Goal: Information Seeking & Learning: Learn about a topic

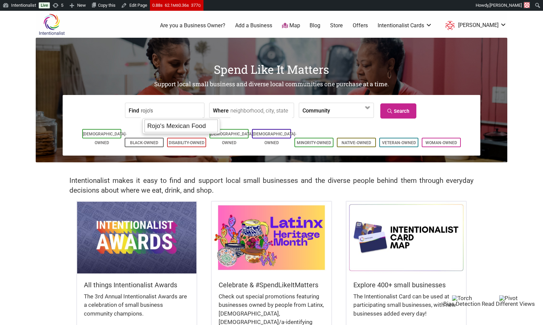
click at [182, 123] on div "Rojo's Mexican Food" at bounding box center [182, 126] width 74 height 13
type input "Rojo's Mexican Food"
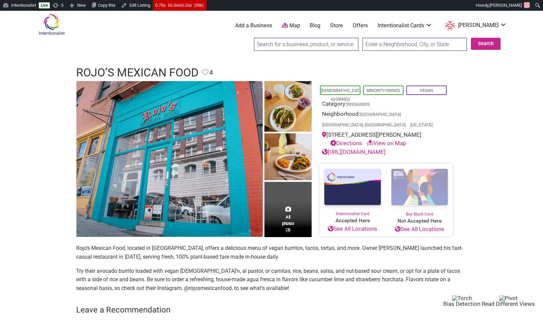
click at [287, 45] on input "search" at bounding box center [306, 44] width 104 height 13
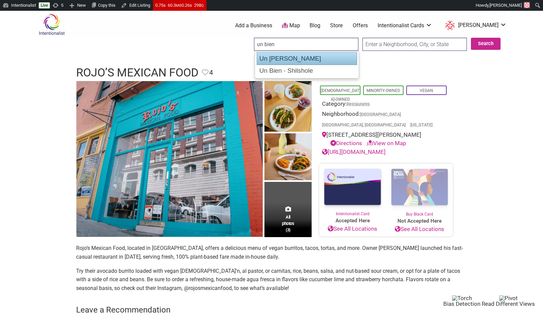
click at [302, 60] on div "Un Bien - Ballard" at bounding box center [307, 58] width 100 height 13
type input "Un Bien - Ballard"
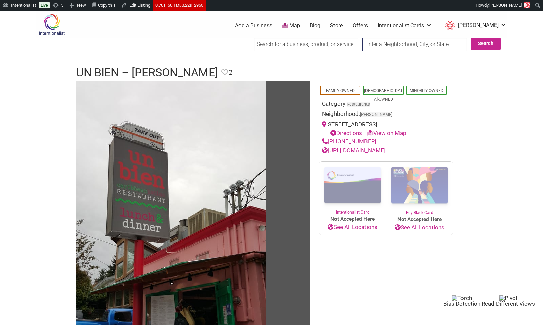
click at [321, 24] on link "Blog" at bounding box center [315, 25] width 11 height 7
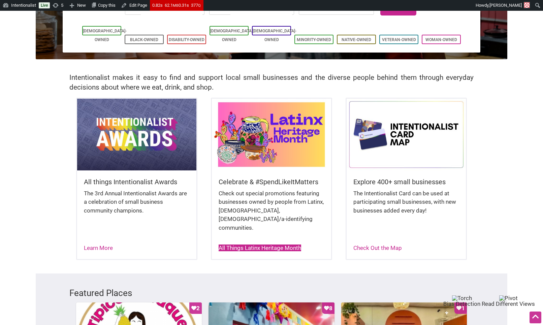
scroll to position [103, 0]
click at [270, 245] on link "All Things Latinx Heritage Month" at bounding box center [260, 248] width 83 height 7
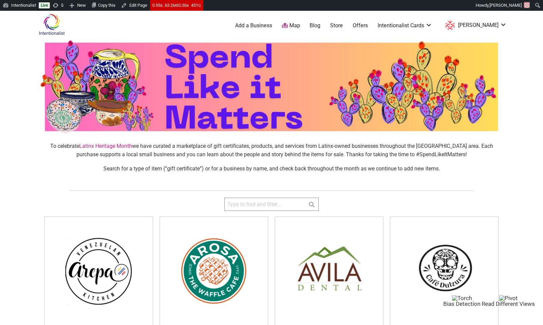
click at [241, 149] on p "To celebrate Latinx Heritage Month we have curated a marketplace of gift certif…" at bounding box center [271, 150] width 460 height 17
click at [300, 25] on link "Map" at bounding box center [291, 26] width 18 height 8
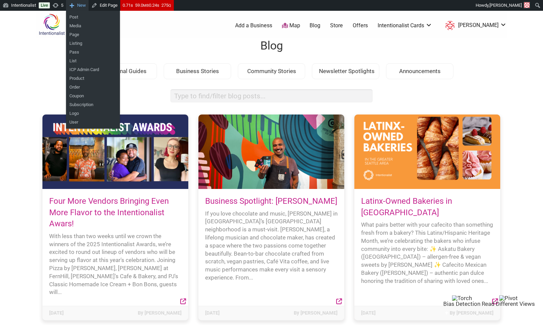
click at [81, 5] on span "New" at bounding box center [81, 5] width 9 height 11
click at [81, 19] on link "Post" at bounding box center [93, 17] width 54 height 9
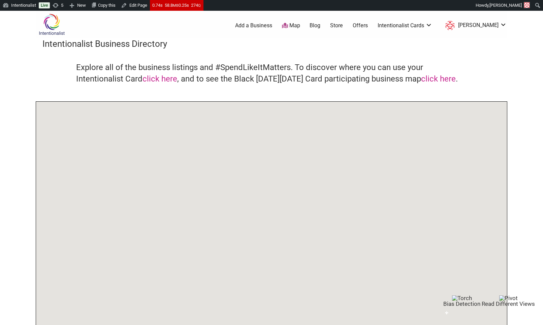
click at [54, 28] on img at bounding box center [52, 24] width 32 height 22
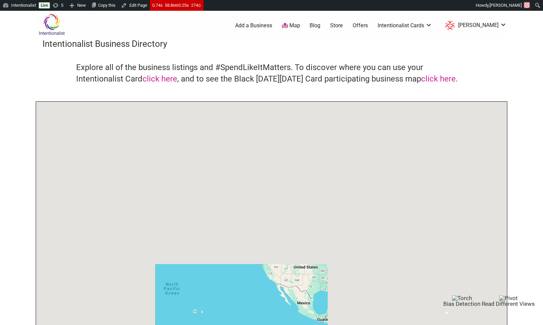
click at [52, 22] on img at bounding box center [52, 24] width 32 height 22
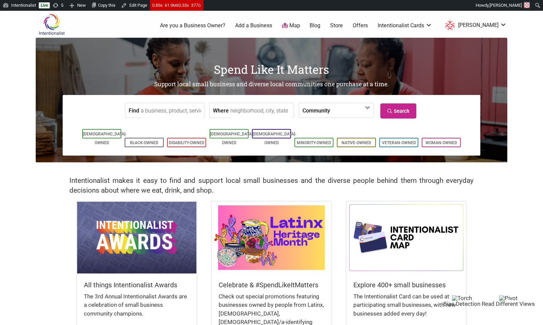
click at [157, 111] on input "Find" at bounding box center [172, 110] width 62 height 15
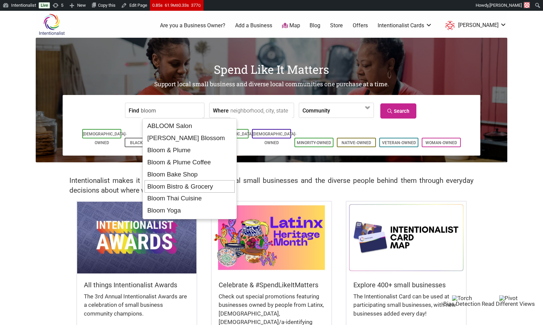
click at [159, 183] on div "Bloom Bistro & Grocery" at bounding box center [190, 186] width 91 height 13
type input "Bloom Bistro & Grocery"
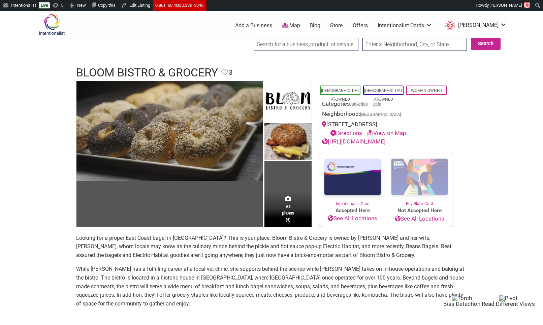
click at [332, 49] on input "search" at bounding box center [306, 44] width 104 height 13
click at [322, 57] on div "Post Pike Bar & Cafe" at bounding box center [307, 58] width 100 height 13
type input "Post Pike Bar & Cafe"
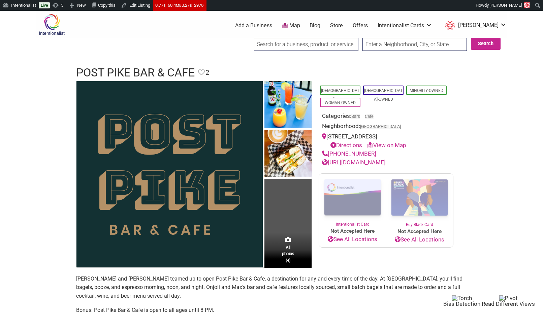
click at [308, 44] on input "search" at bounding box center [306, 44] width 104 height 13
click at [309, 55] on div "[GEOGRAPHIC_DATA]" at bounding box center [307, 58] width 100 height 13
type input "[GEOGRAPHIC_DATA]"
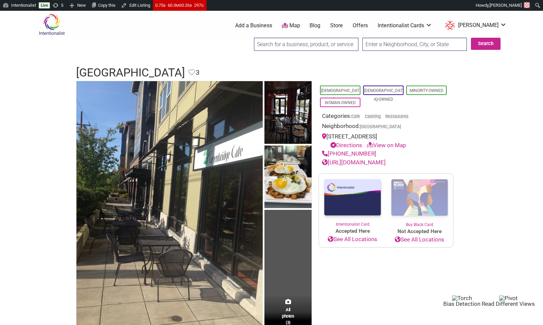
click at [332, 46] on input "search" at bounding box center [306, 44] width 104 height 13
click at [327, 58] on div "Seeking Ferments" at bounding box center [307, 58] width 100 height 13
type input "Seeking Ferments"
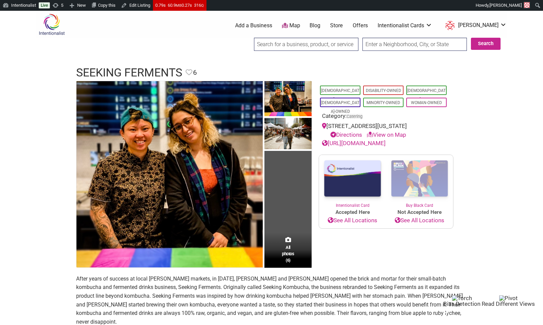
click at [285, 46] on input "search" at bounding box center [306, 44] width 104 height 13
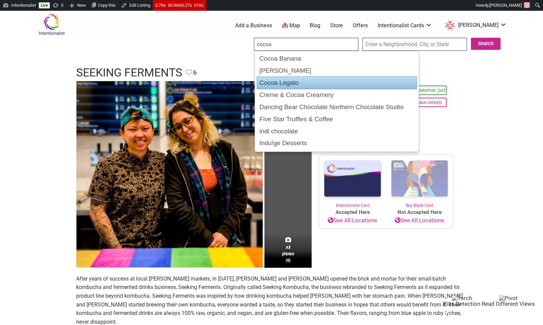
click at [284, 79] on div "Cocoa Legato" at bounding box center [337, 83] width 161 height 13
type input "Cocoa Legato"
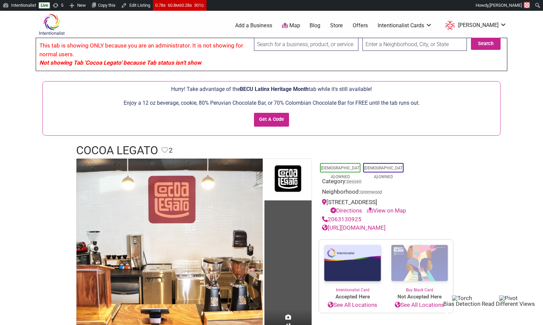
click at [277, 46] on input "search" at bounding box center [306, 44] width 104 height 13
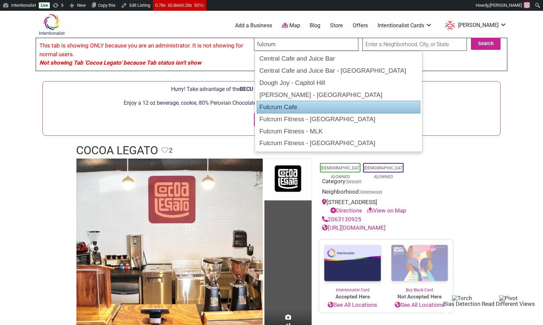
click at [275, 102] on div "Fulcrum Cafe" at bounding box center [339, 107] width 164 height 13
type input "Fulcrum Cafe"
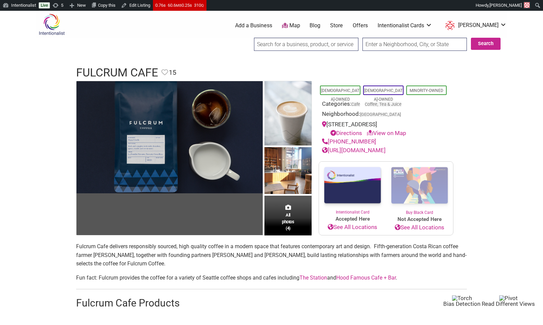
click at [286, 42] on input "search" at bounding box center [306, 44] width 104 height 13
click at [288, 57] on div "Bonito Café y Mercadito" at bounding box center [307, 58] width 100 height 13
type input "Bonito Café y Mercadito"
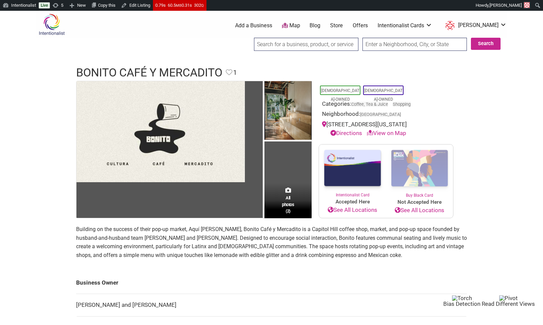
click at [284, 42] on input "search" at bounding box center [306, 44] width 104 height 13
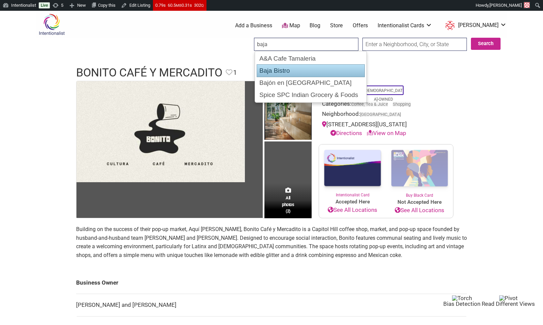
click at [276, 67] on div "Baja Bistro" at bounding box center [311, 70] width 109 height 13
type input "Baja Bistro"
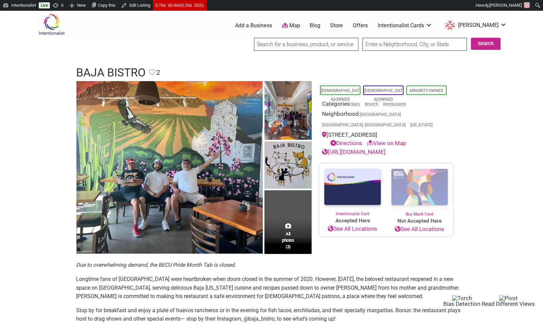
click at [325, 44] on input "search" at bounding box center [306, 44] width 104 height 13
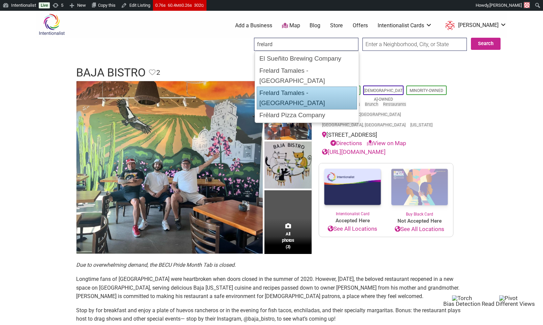
click at [317, 87] on div "Frelard Tamales - Seattle" at bounding box center [307, 98] width 100 height 23
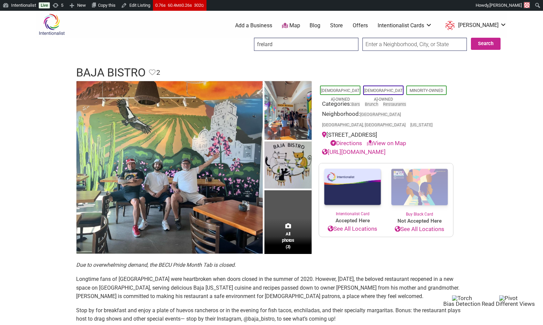
type input "Frelard Tamales - Seattle"
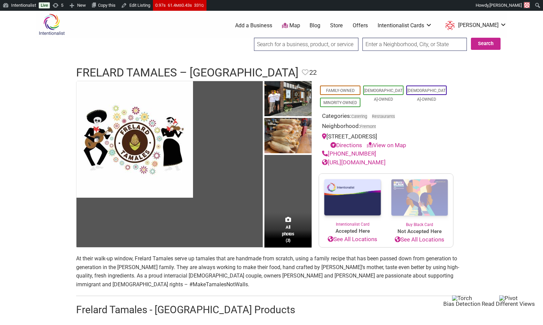
click at [321, 25] on link "Blog" at bounding box center [315, 25] width 11 height 7
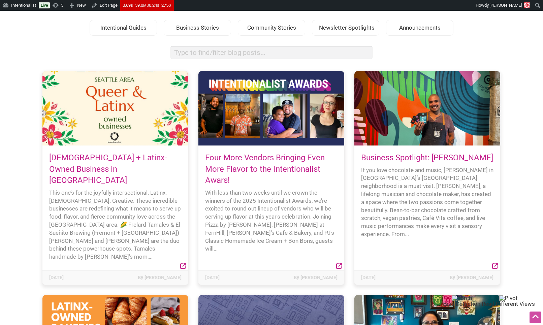
scroll to position [45, 0]
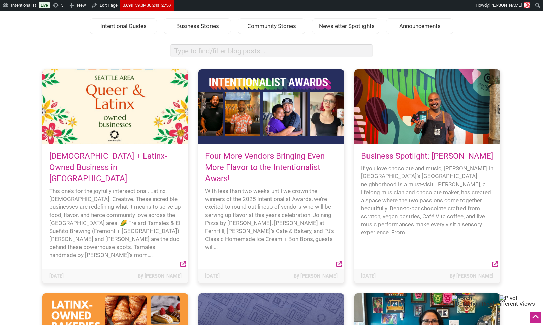
click at [274, 164] on link "Four More Vendors Bringing Even More Flavor to the Intentionalist Awars!" at bounding box center [265, 167] width 120 height 32
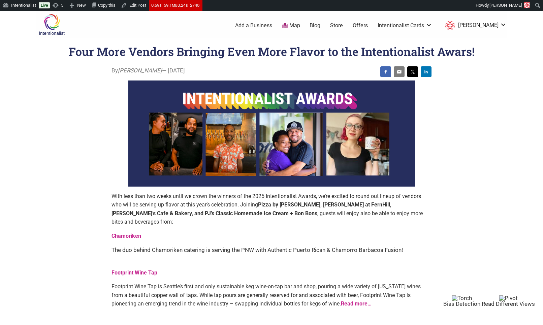
click at [321, 25] on link "Blog" at bounding box center [315, 25] width 11 height 7
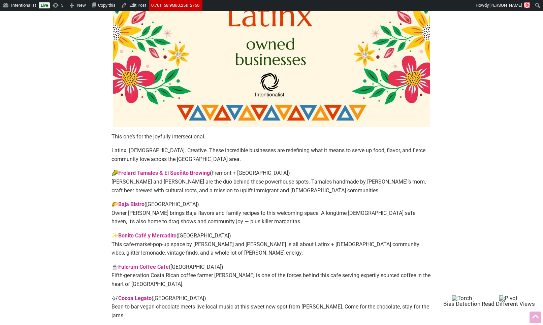
scroll to position [182, 0]
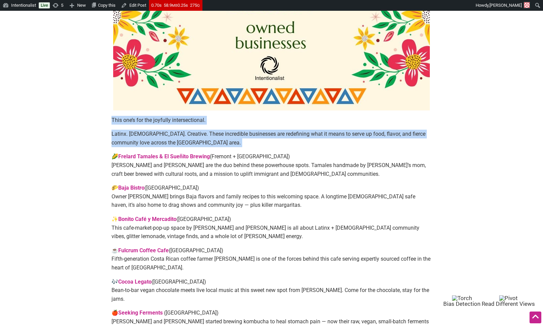
drag, startPoint x: 113, startPoint y: 122, endPoint x: 116, endPoint y: 147, distance: 25.5
click at [117, 147] on div "This one’s for the joyfully intersectional. Latinx. Queer. Creative. These incr…" at bounding box center [272, 163] width 320 height 559
copy div "This one’s for the joyfully intersectional. Latinx. Queer. Creative. These incr…"
click at [225, 165] on p "🌽 Frelard Tamales & El Sueñito Brewing (Fremont + Bellingham) Osbaldo and Denni…" at bounding box center [272, 165] width 320 height 26
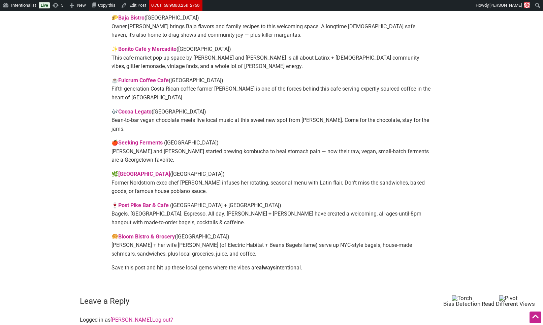
scroll to position [348, 0]
